Goal: Navigation & Orientation: Find specific page/section

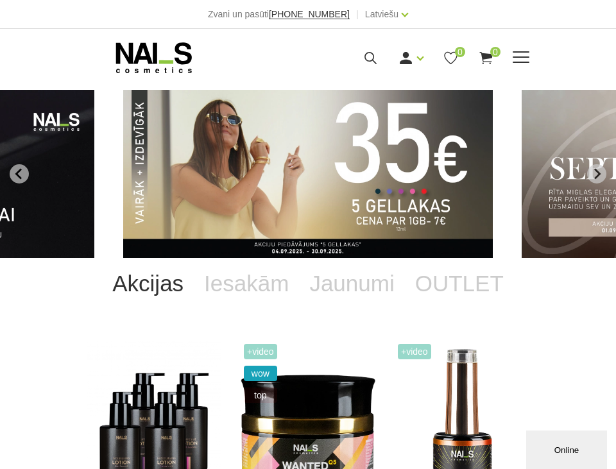
click at [513, 54] on span at bounding box center [520, 57] width 17 height 13
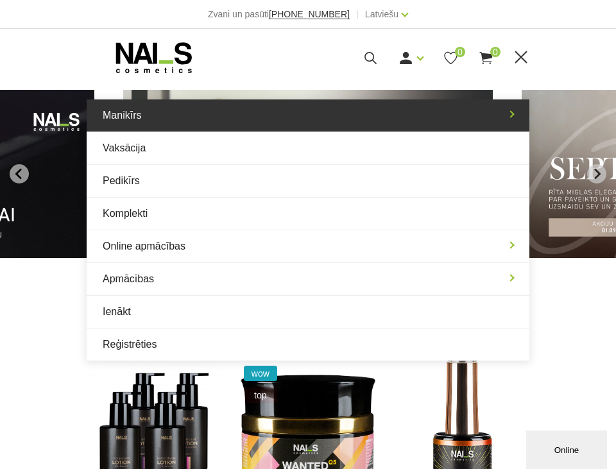
click at [185, 121] on link "Manikīrs" at bounding box center [308, 115] width 442 height 32
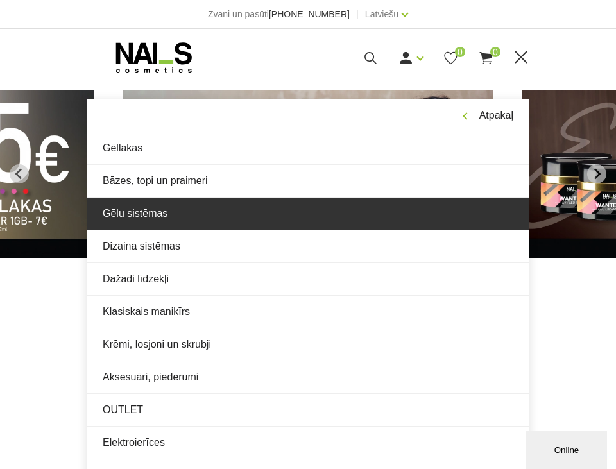
scroll to position [128, 0]
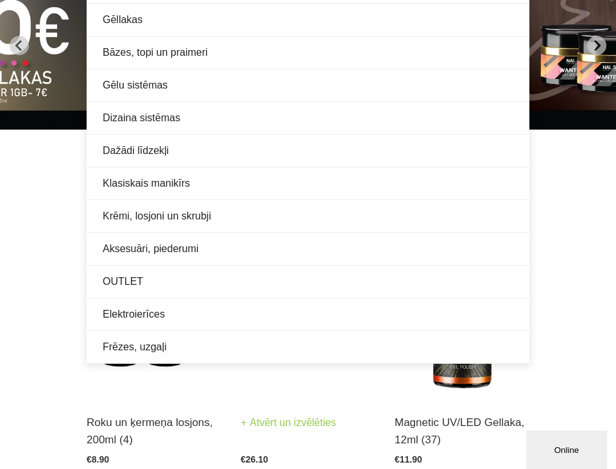
click at [244, 393] on img at bounding box center [307, 304] width 135 height 185
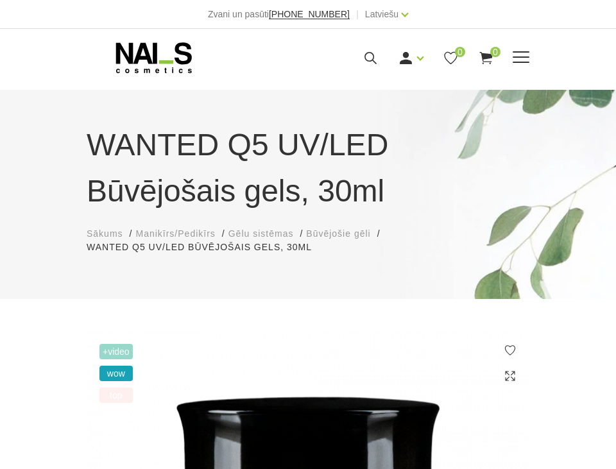
click at [160, 66] on icon at bounding box center [154, 58] width 135 height 32
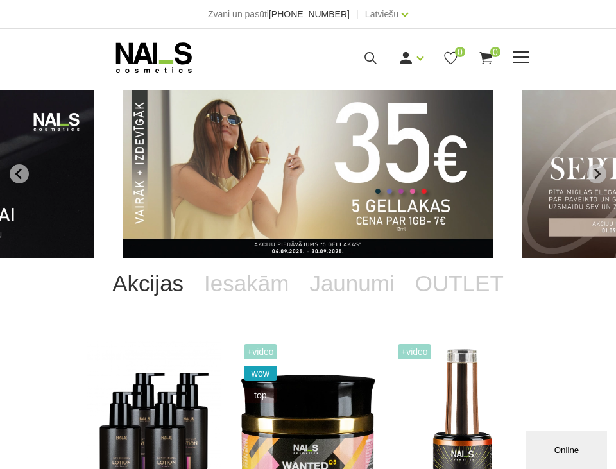
click at [521, 51] on div "Ienākt Reģistrēties 0 0" at bounding box center [396, 58] width 265 height 16
click at [523, 57] on span at bounding box center [520, 56] width 17 height 1
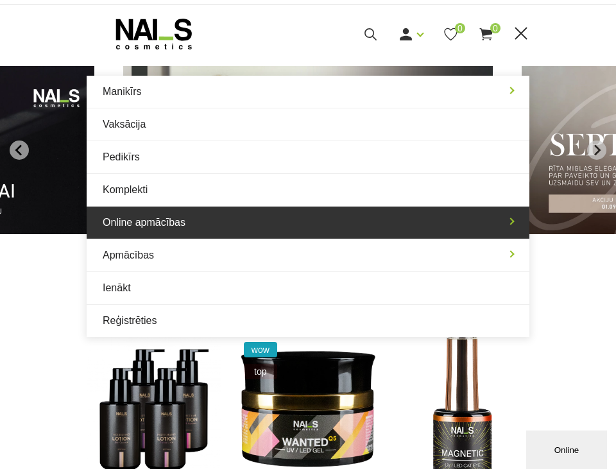
scroll to position [64, 0]
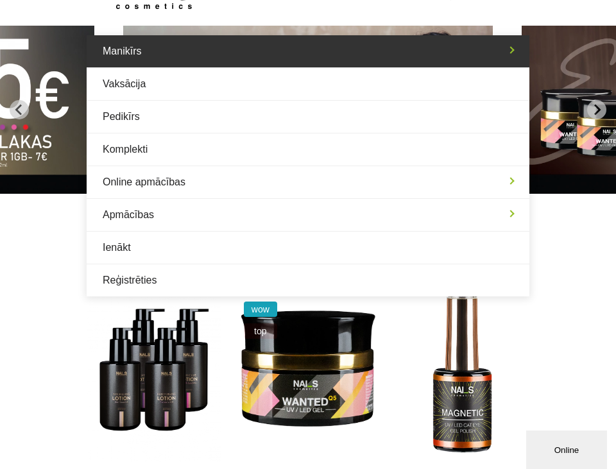
click at [181, 53] on link "Manikīrs" at bounding box center [308, 51] width 442 height 32
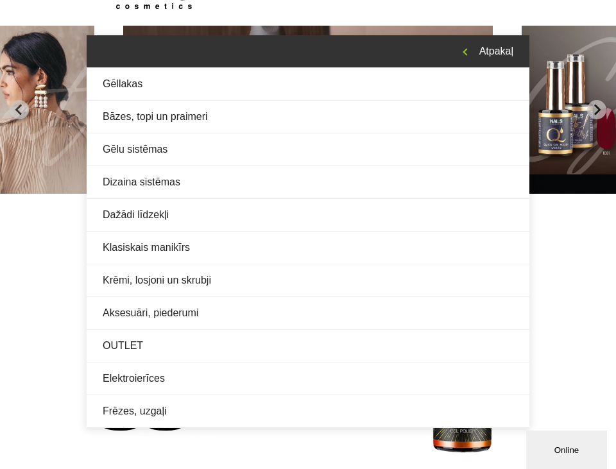
click at [423, 51] on link "Atpakaļ" at bounding box center [308, 51] width 442 height 32
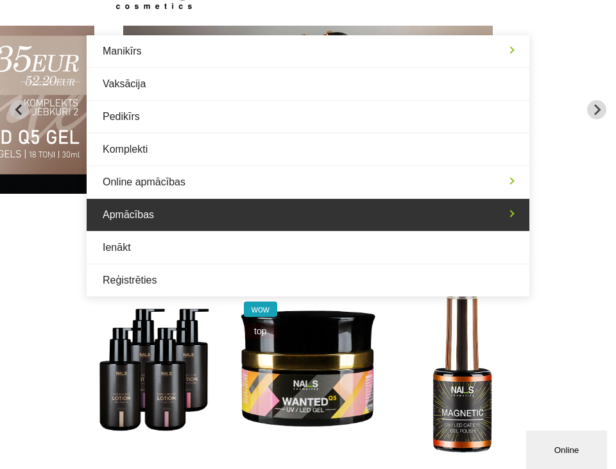
click at [184, 204] on link "Apmācības" at bounding box center [308, 215] width 442 height 32
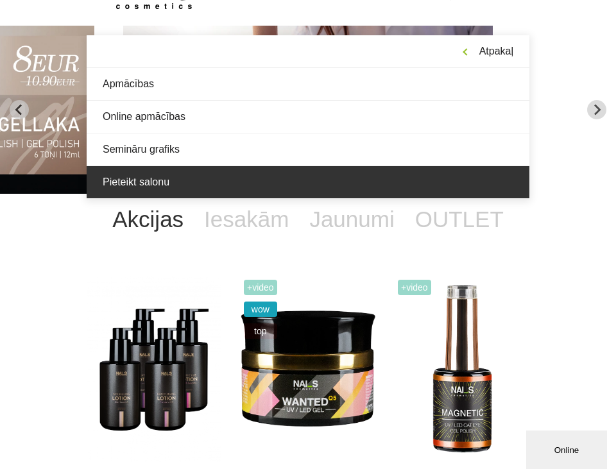
click at [158, 172] on link "Pieteikt salonu" at bounding box center [308, 182] width 442 height 32
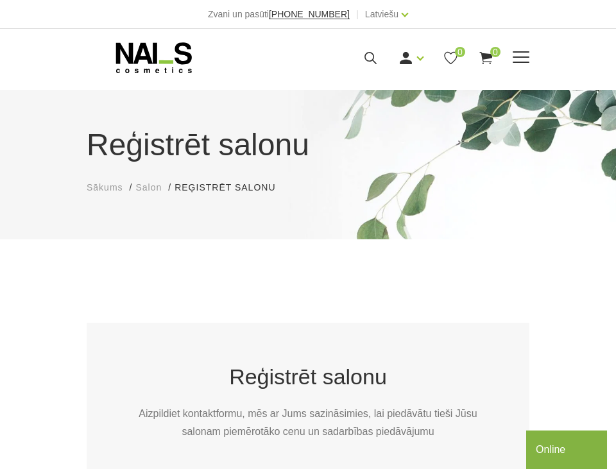
click at [521, 56] on span at bounding box center [520, 56] width 17 height 1
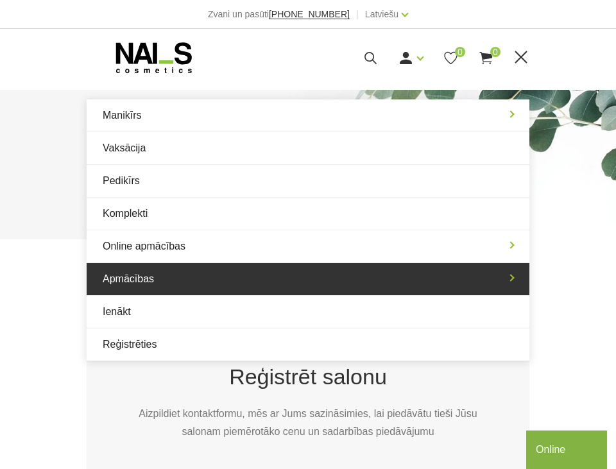
click at [184, 276] on link "Apmācības" at bounding box center [308, 279] width 442 height 32
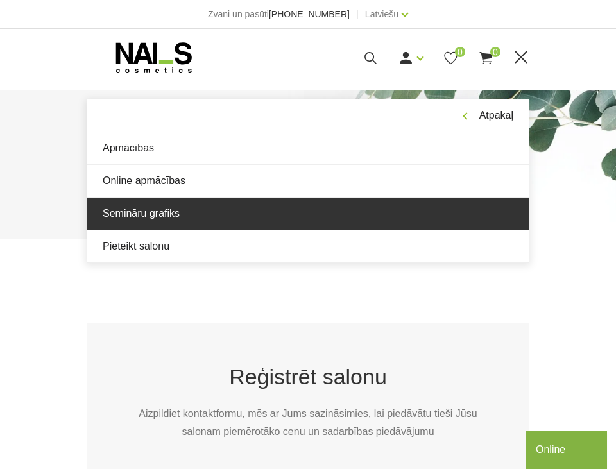
click at [169, 217] on link "Semināru grafiks" at bounding box center [308, 214] width 442 height 32
